Goal: Information Seeking & Learning: Understand process/instructions

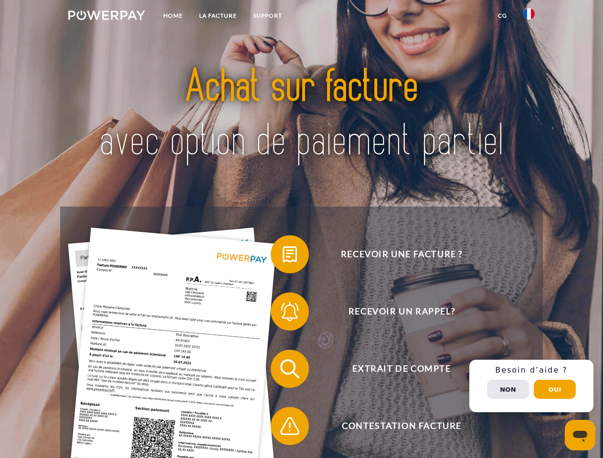
click at [107, 17] on img at bounding box center [106, 16] width 77 height 10
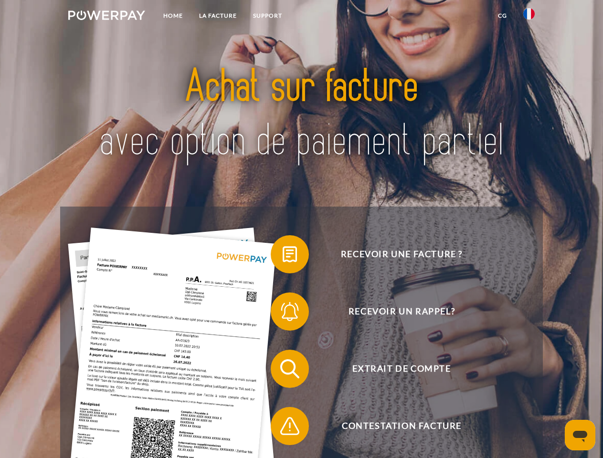
click at [529, 17] on img at bounding box center [528, 13] width 11 height 11
click at [502, 16] on link "CG" at bounding box center [502, 15] width 25 height 17
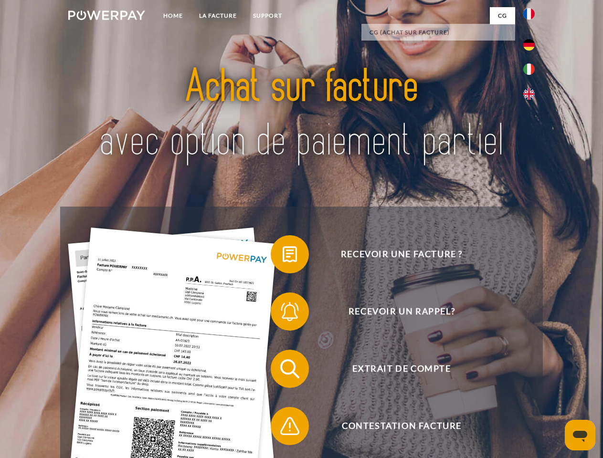
click at [283, 256] on span at bounding box center [276, 255] width 48 height 48
click at [283, 314] on span at bounding box center [276, 312] width 48 height 48
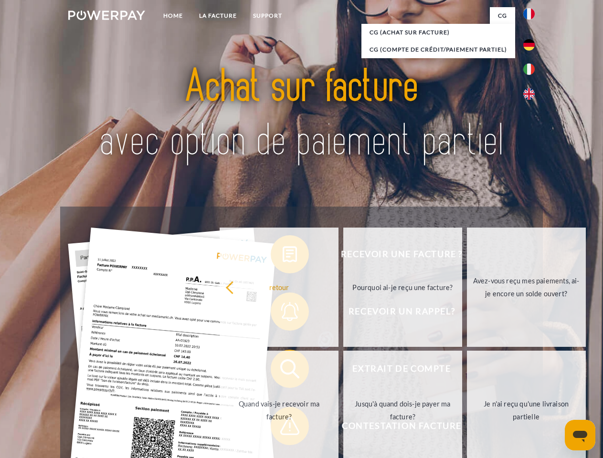
click at [343, 371] on link "Jusqu'à quand dois-je payer ma facture?" at bounding box center [402, 410] width 119 height 119
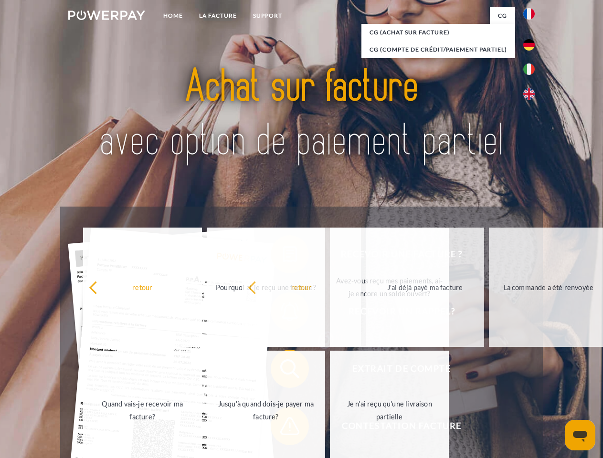
click at [283, 428] on span at bounding box center [276, 427] width 48 height 48
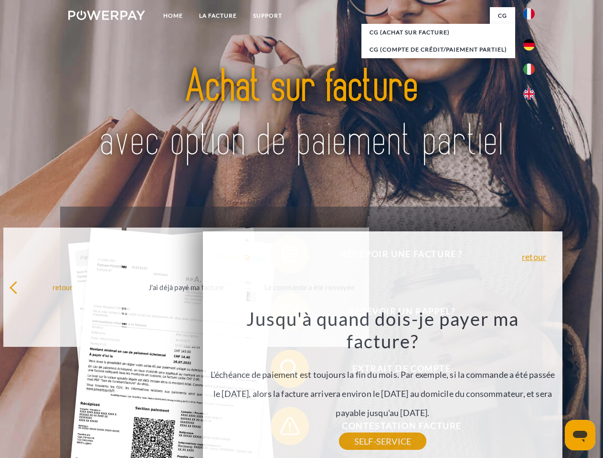
click at [532, 386] on div "Recevoir une facture ? Recevoir un rappel? Extrait de compte retour" at bounding box center [301, 398] width 482 height 382
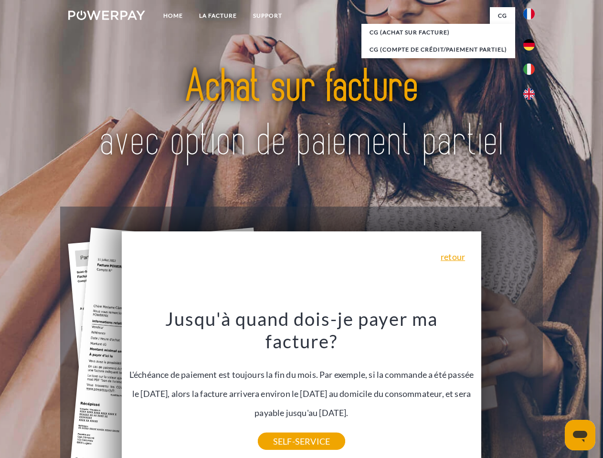
click at [508, 388] on span "Extrait de compte" at bounding box center [402, 369] width 234 height 38
click at [555, 390] on header "Home LA FACTURE Support" at bounding box center [301, 330] width 603 height 660
